Goal: Information Seeking & Learning: Check status

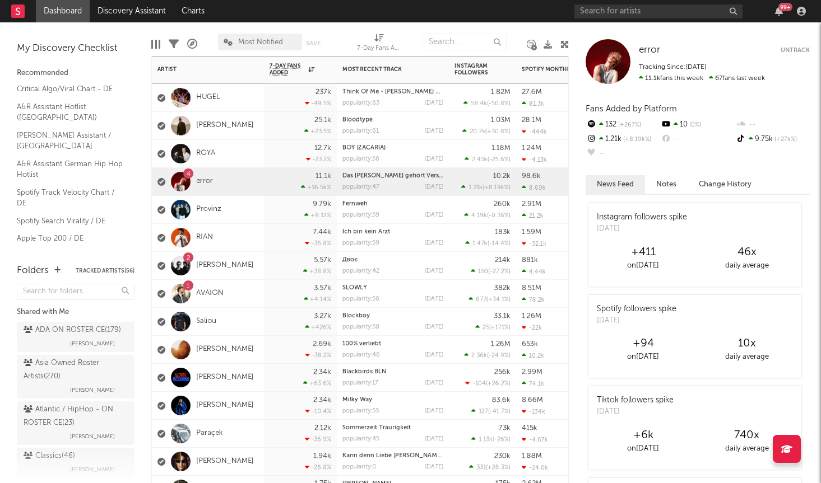
click at [265, 292] on div "3.57k +4.14 %" at bounding box center [300, 294] width 73 height 28
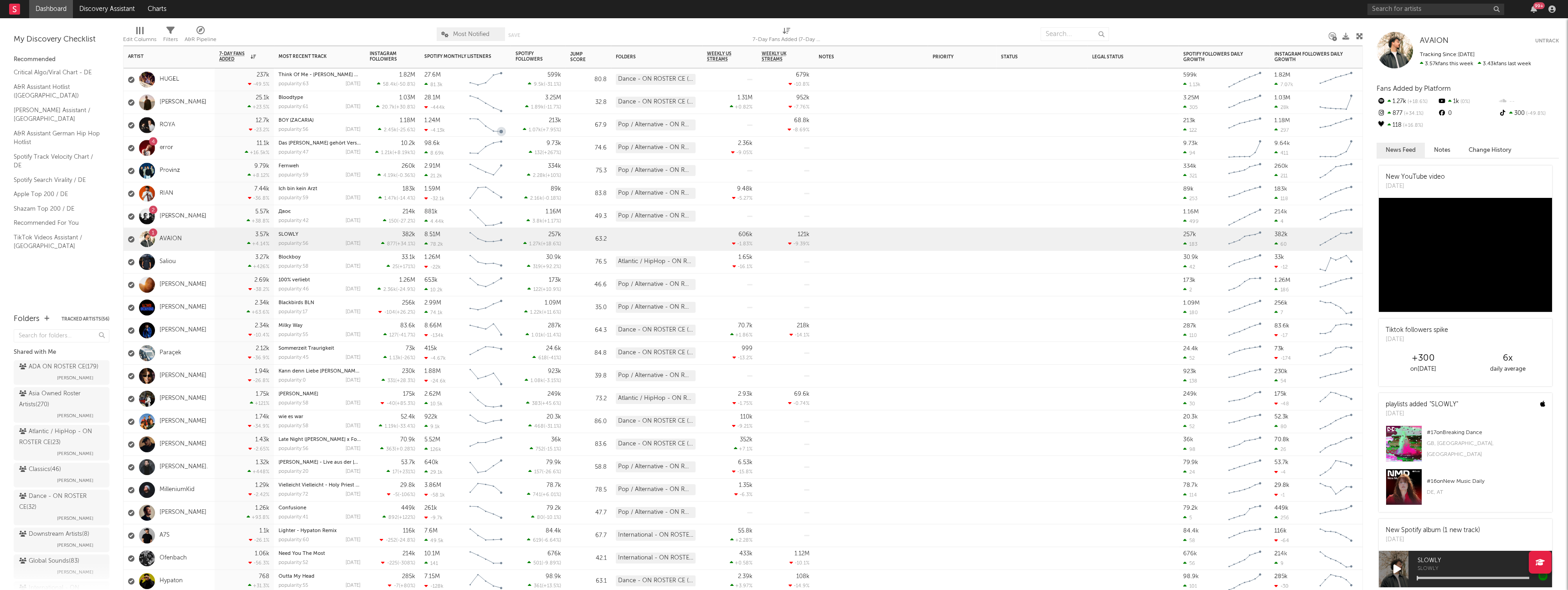
click at [186, 152] on div "4 error" at bounding box center [169, 148] width 91 height 23
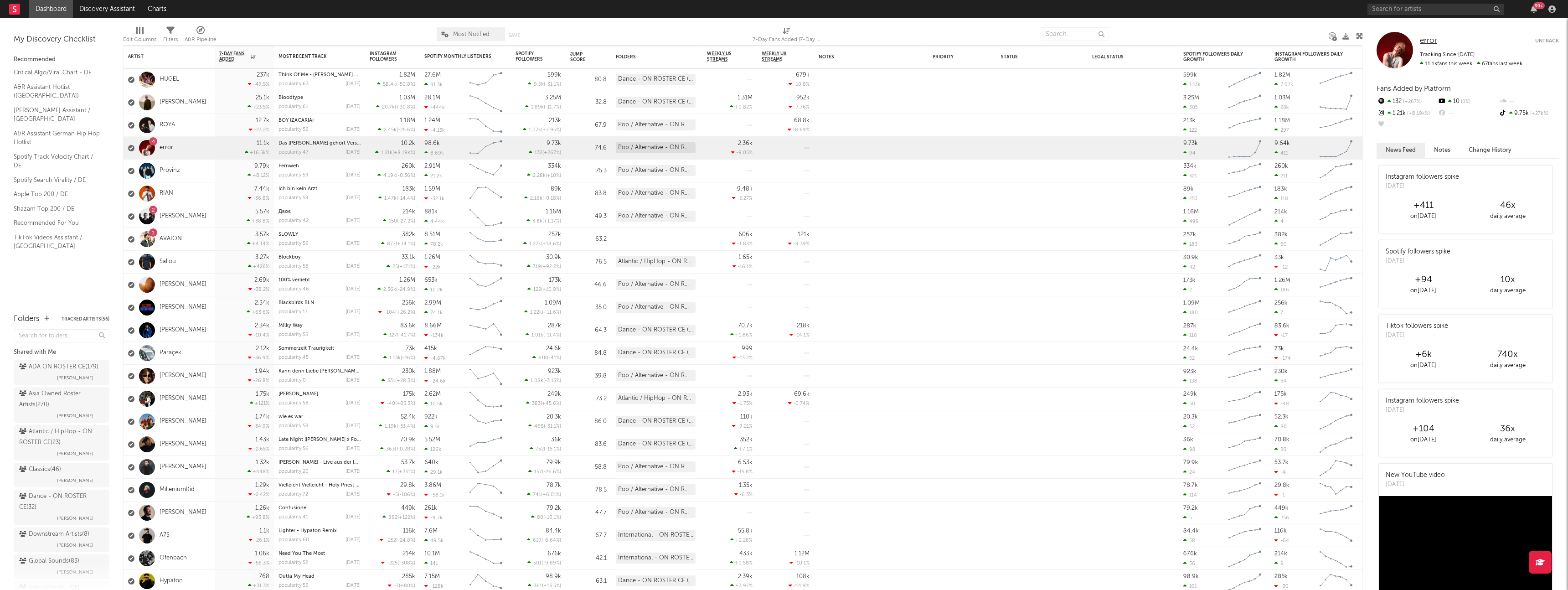
click at [667, 40] on span "error" at bounding box center [1428, 41] width 17 height 8
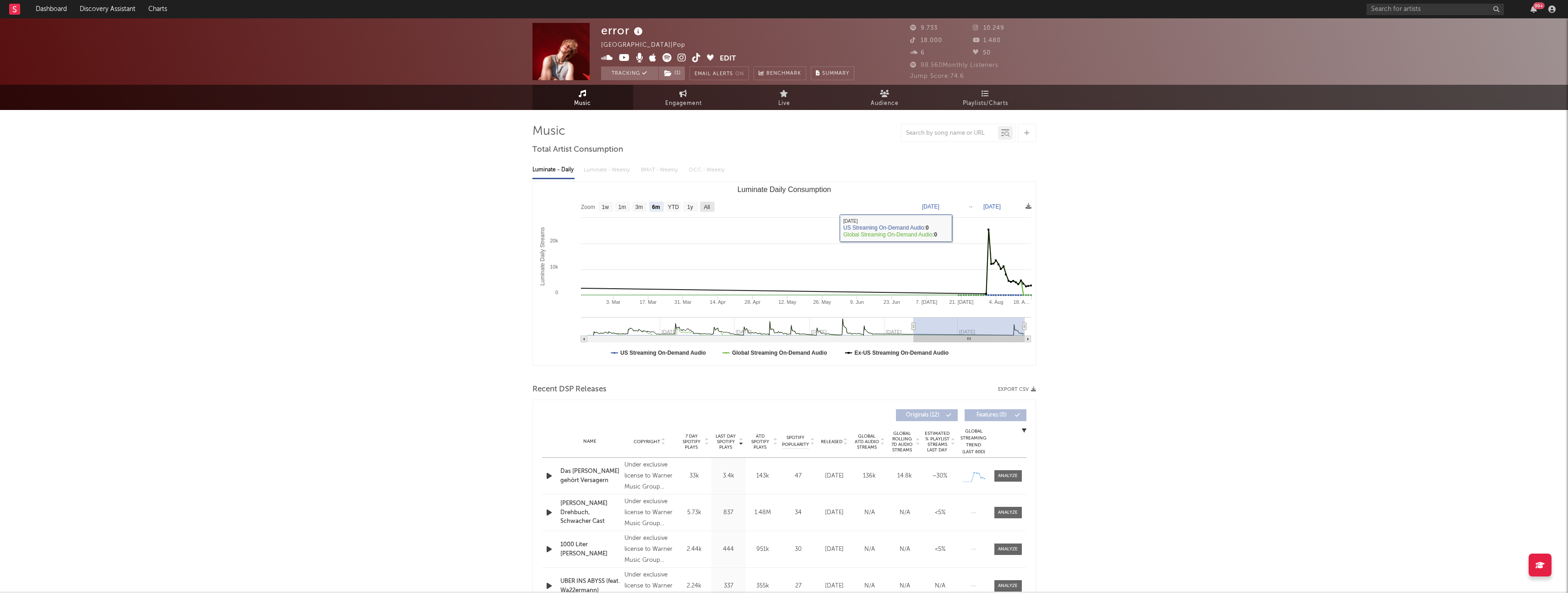
click at [670, 207] on text "All" at bounding box center [706, 207] width 6 height 7
select select "All"
type input "[DATE]"
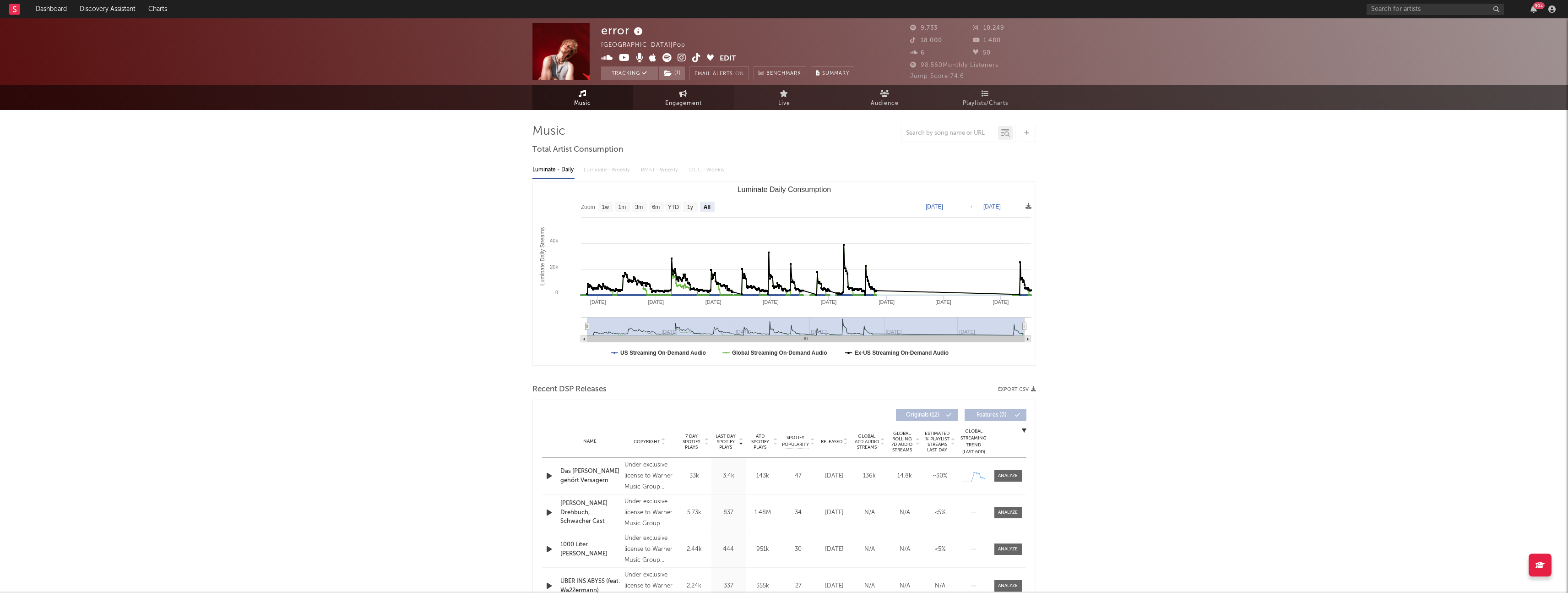
click at [670, 104] on span "Engagement" at bounding box center [683, 103] width 37 height 11
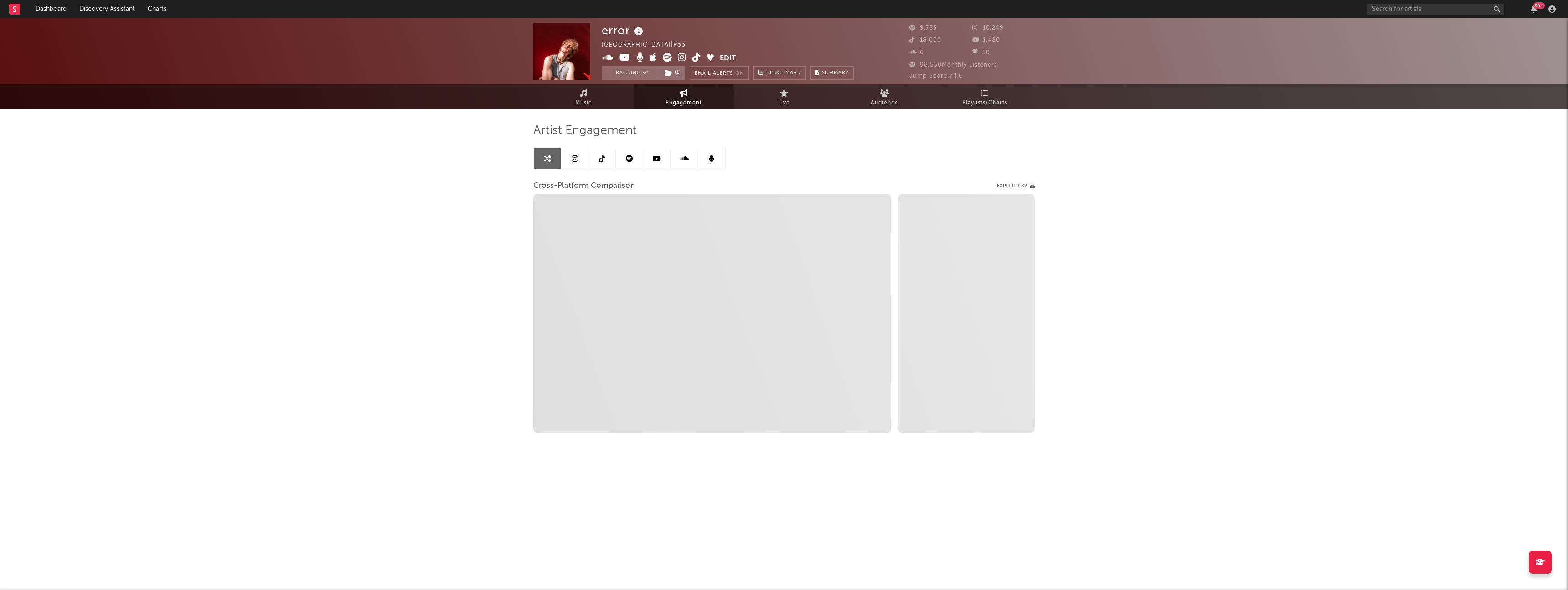
select select "1w"
click at [574, 160] on icon at bounding box center [574, 158] width 7 height 7
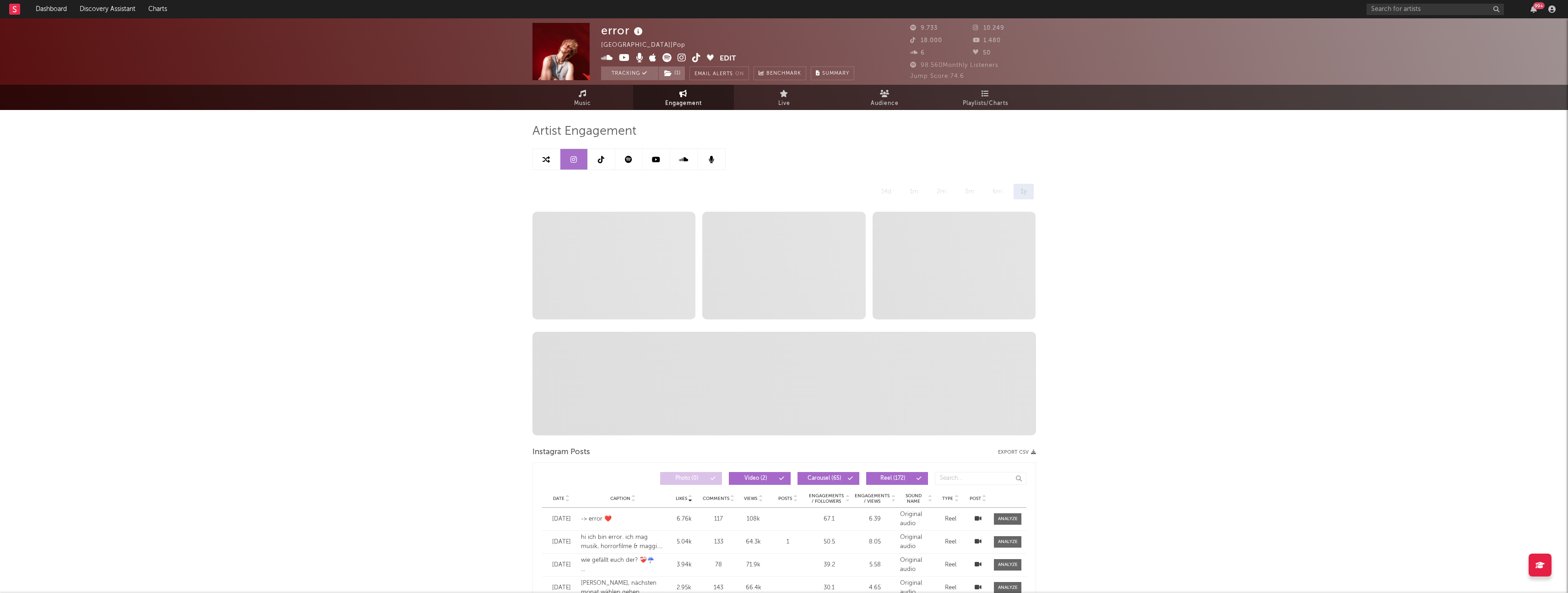
select select "6m"
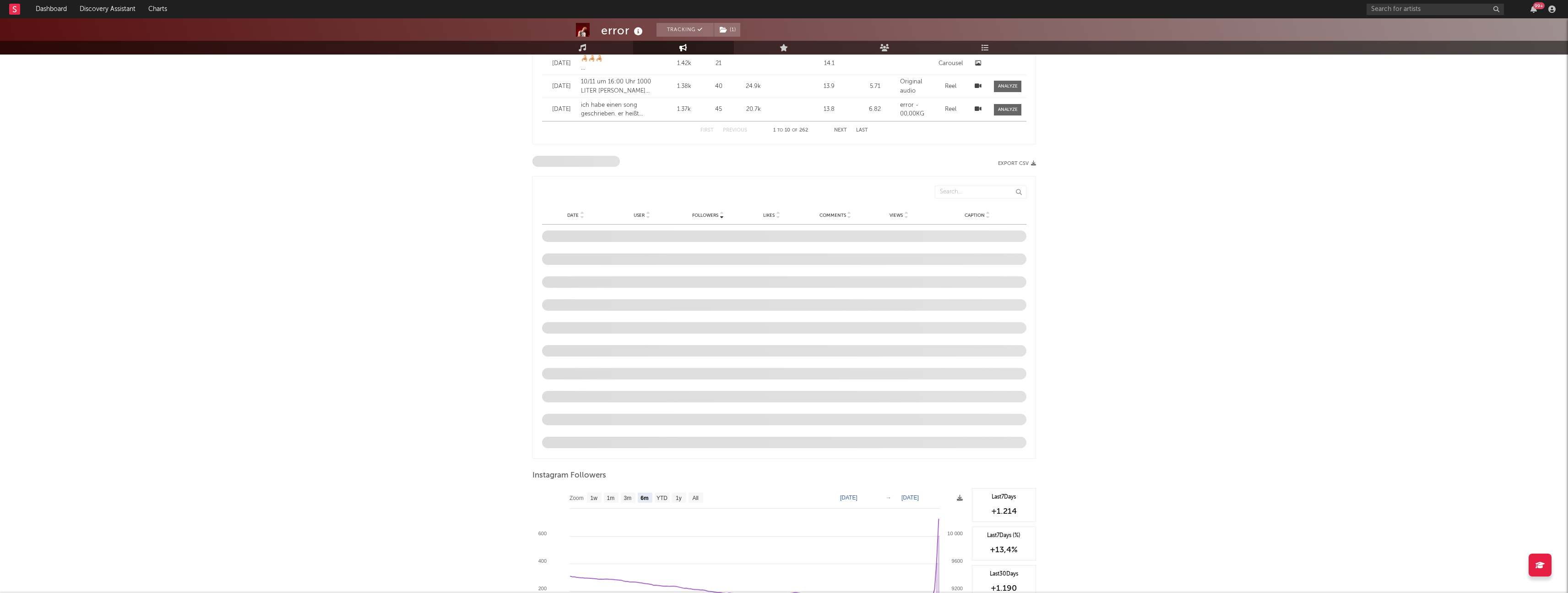
scroll to position [758, 0]
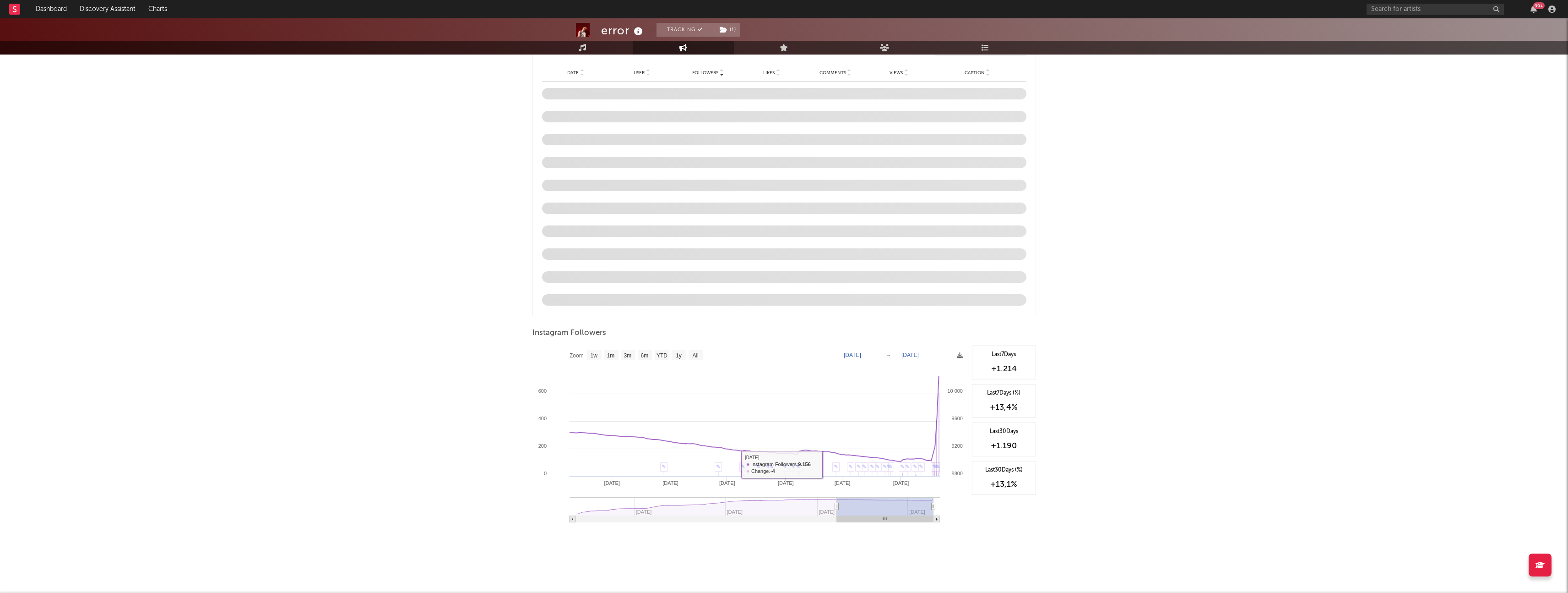
type input "[DATE]"
select select "6m"
type input "[DATE]"
drag, startPoint x: 844, startPoint y: 505, endPoint x: 868, endPoint y: 494, distance: 26.4
click at [670, 395] on icon "Created with Highcharts 10.3.3 21. Apr [DATE]. [DATE]. Jun [DATE]. Jun [DATE]. …" at bounding box center [750, 437] width 435 height 183
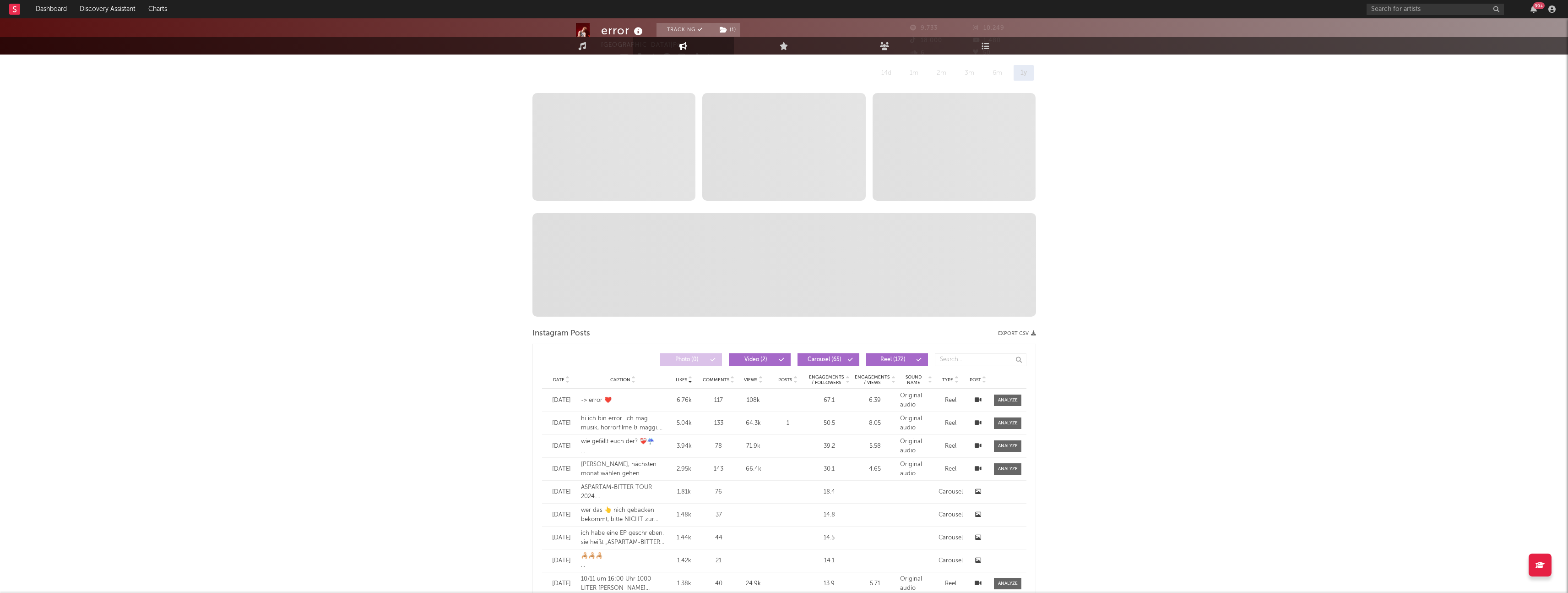
scroll to position [0, 0]
